Goal: Information Seeking & Learning: Understand process/instructions

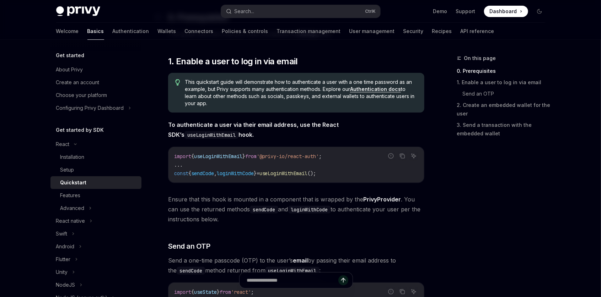
scroll to position [128, 0]
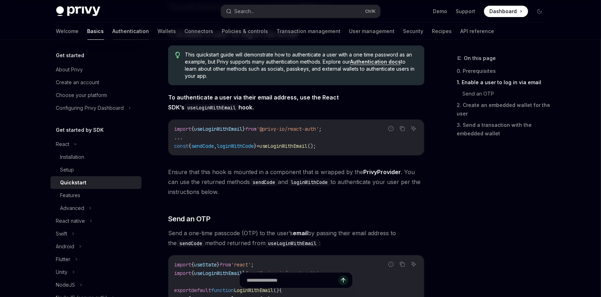
click at [113, 30] on link "Authentication" at bounding box center [131, 31] width 37 height 17
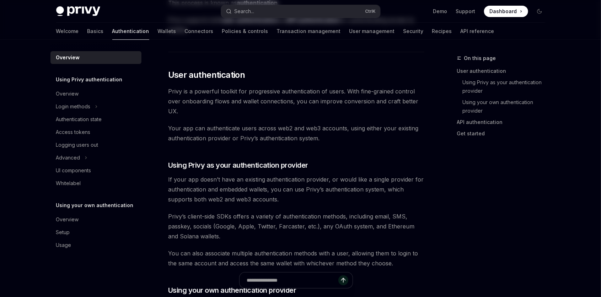
type textarea "*"
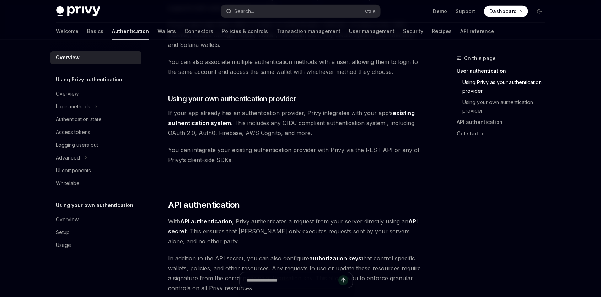
scroll to position [604, 0]
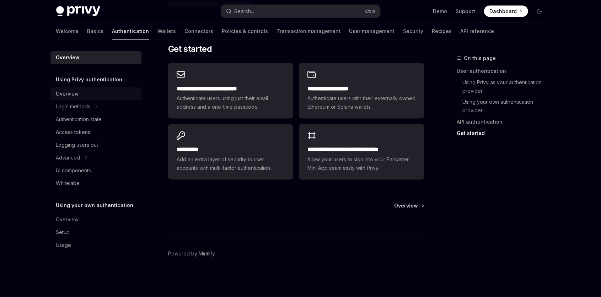
click at [75, 95] on div "Overview" at bounding box center [67, 94] width 23 height 9
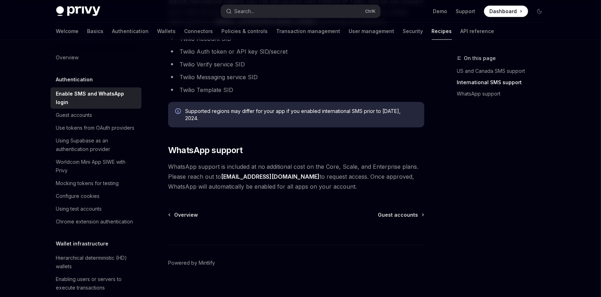
scroll to position [408, 0]
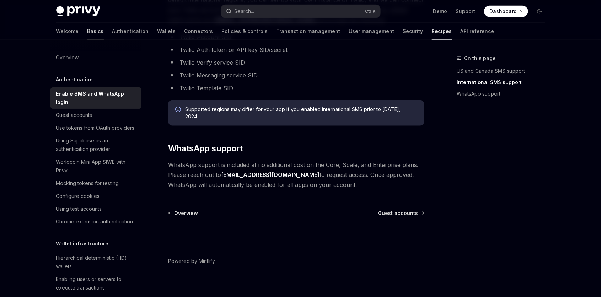
click at [87, 29] on link "Basics" at bounding box center [95, 31] width 16 height 17
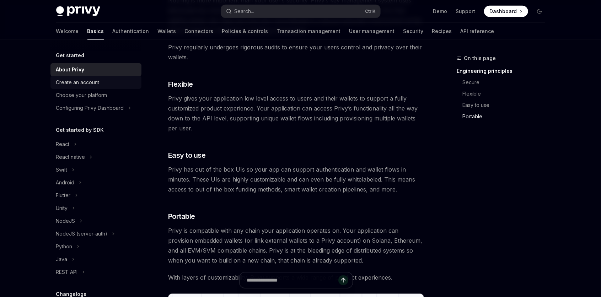
scroll to position [319, 0]
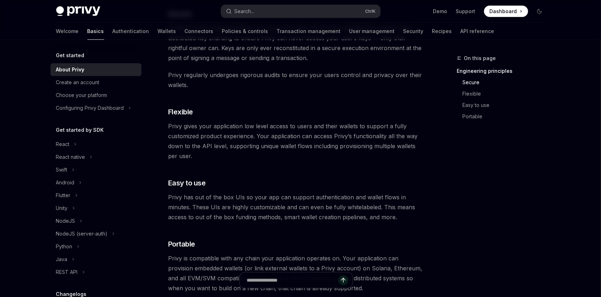
click at [87, 36] on link "Basics" at bounding box center [95, 31] width 17 height 17
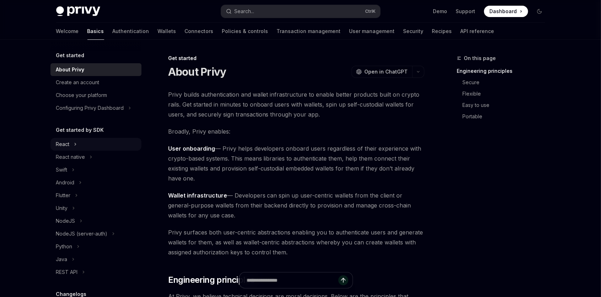
click at [74, 147] on icon at bounding box center [75, 144] width 3 height 9
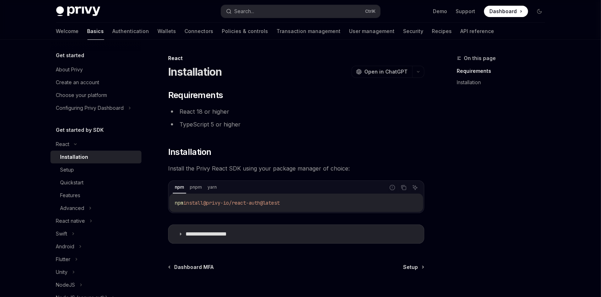
click at [71, 156] on div "Installation" at bounding box center [74, 157] width 28 height 9
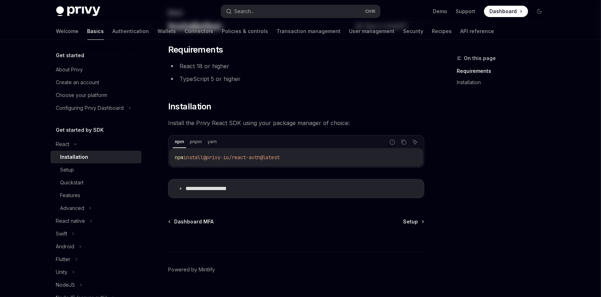
scroll to position [61, 0]
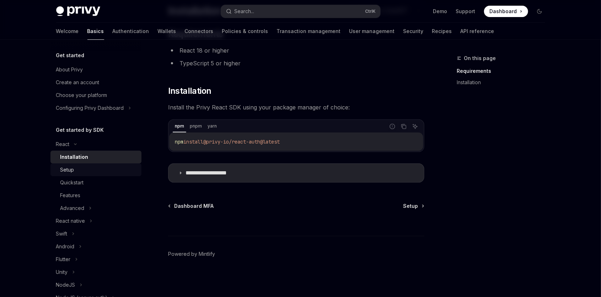
click at [82, 173] on div "Setup" at bounding box center [98, 170] width 77 height 9
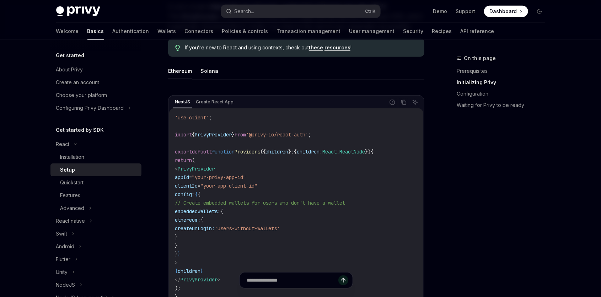
scroll to position [128, 0]
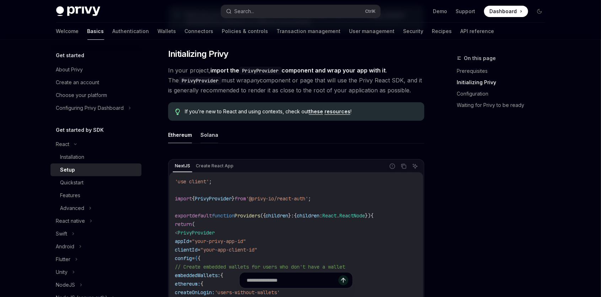
click at [204, 134] on button "Solana" at bounding box center [209, 134] width 18 height 17
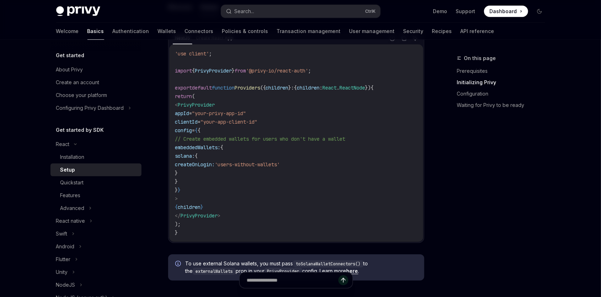
scroll to position [192, 0]
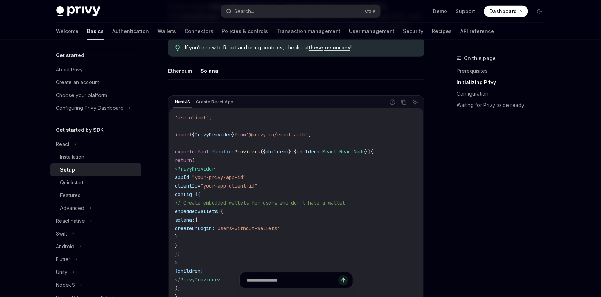
click at [178, 67] on button "Ethereum" at bounding box center [180, 71] width 24 height 17
click at [198, 70] on ul "Ethereum Solana" at bounding box center [296, 71] width 256 height 17
click at [202, 69] on button "Solana" at bounding box center [209, 71] width 18 height 17
click at [182, 70] on button "Ethereum" at bounding box center [180, 71] width 24 height 17
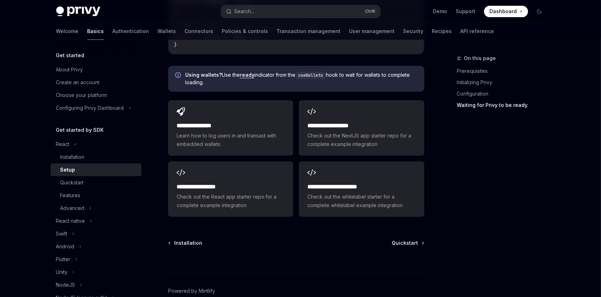
scroll to position [932, 0]
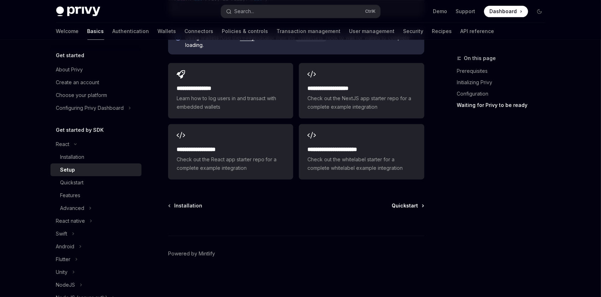
click at [402, 202] on span "Quickstart" at bounding box center [405, 205] width 26 height 7
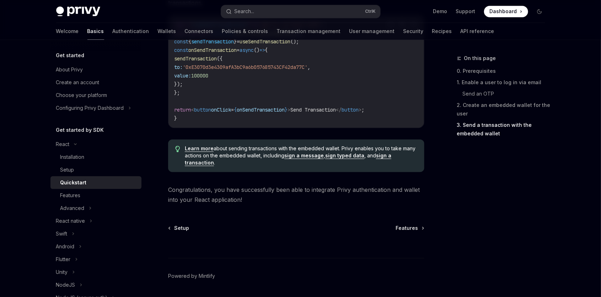
scroll to position [742, 0]
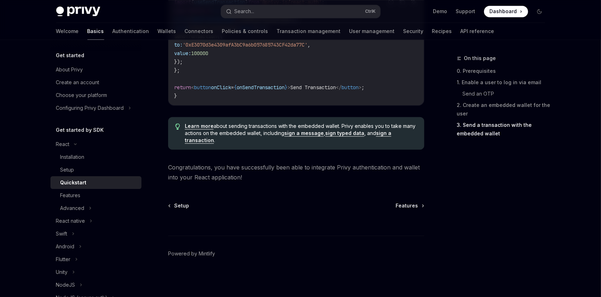
click at [405, 209] on div at bounding box center [296, 222] width 256 height 26
click at [415, 204] on span "Features" at bounding box center [407, 205] width 22 height 7
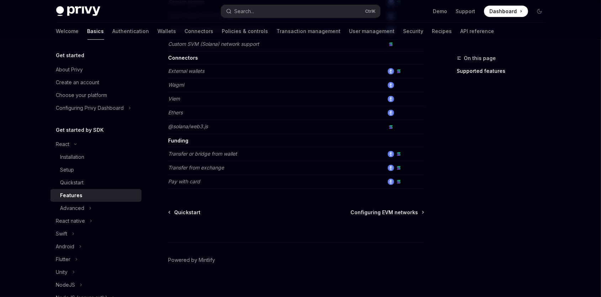
scroll to position [466, 0]
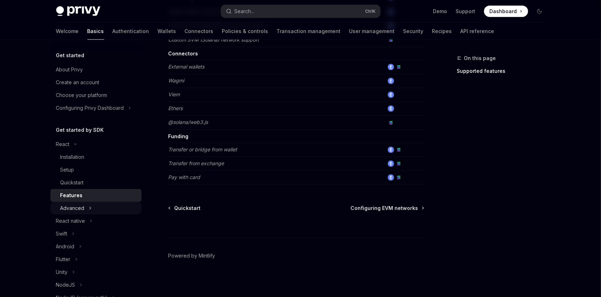
click at [86, 210] on div "Advanced" at bounding box center [95, 208] width 91 height 13
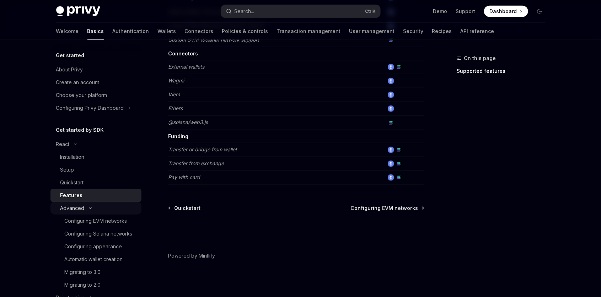
type textarea "*"
